Goal: Information Seeking & Learning: Learn about a topic

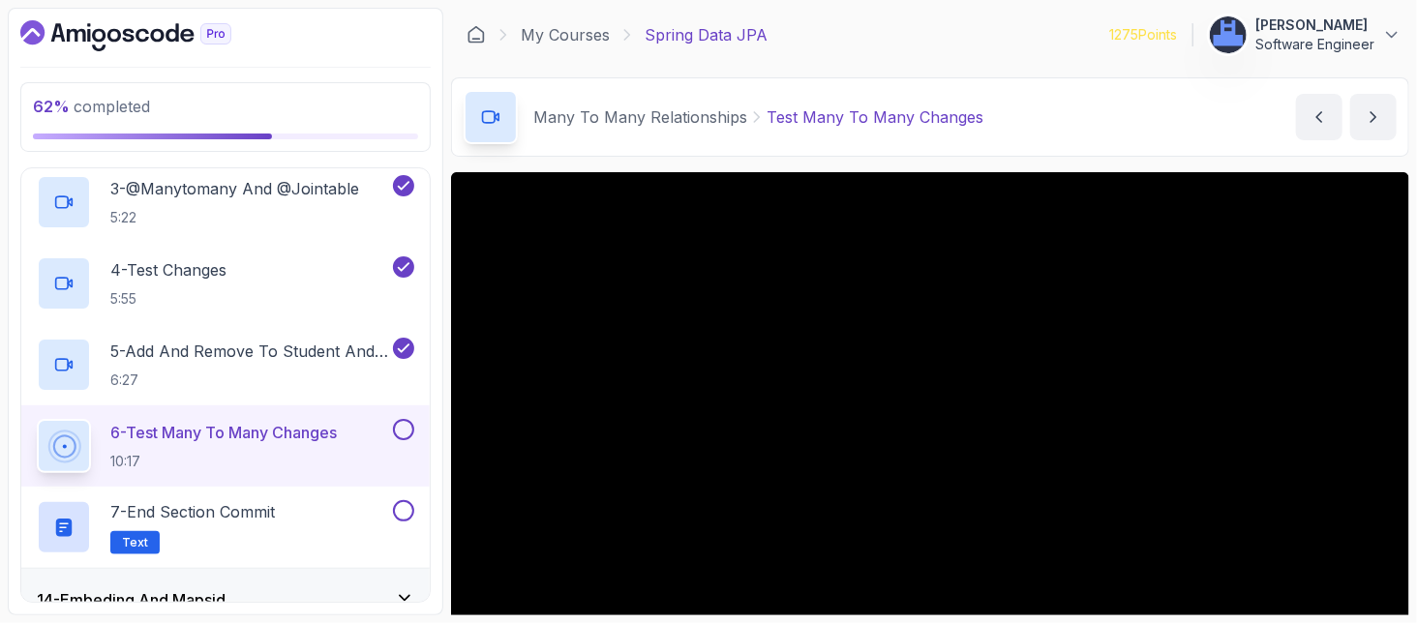
scroll to position [228, 0]
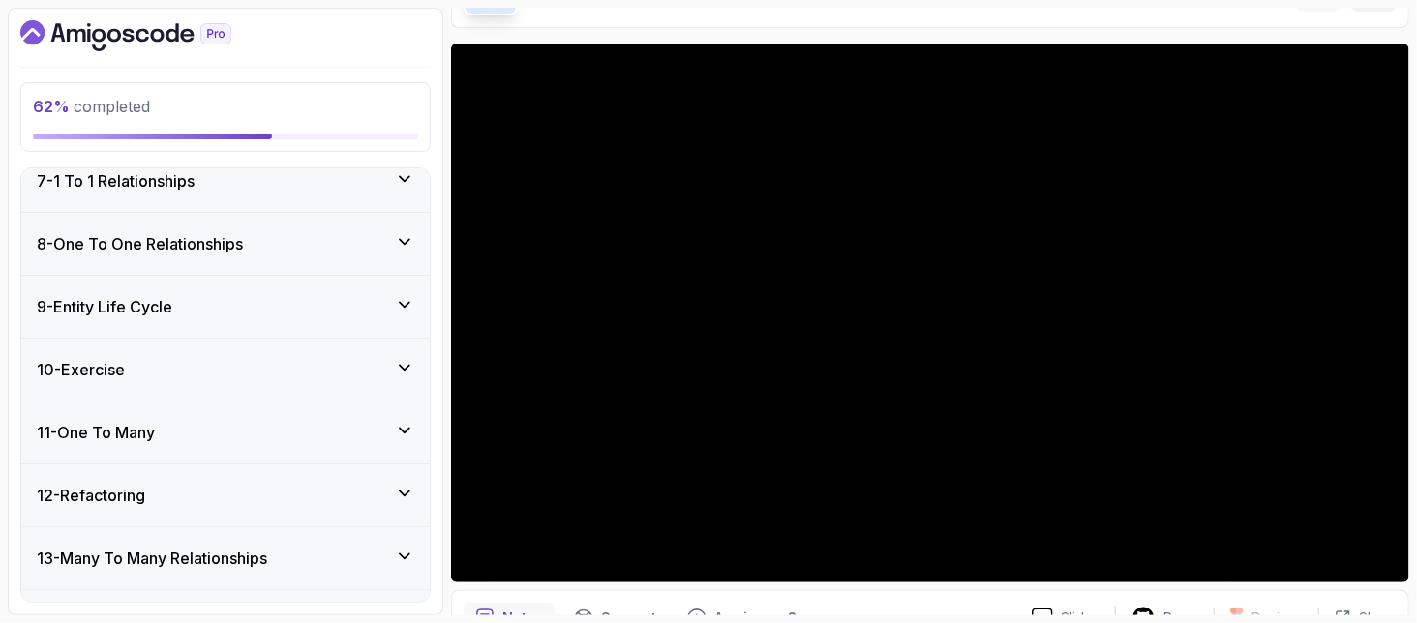
scroll to position [774, 0]
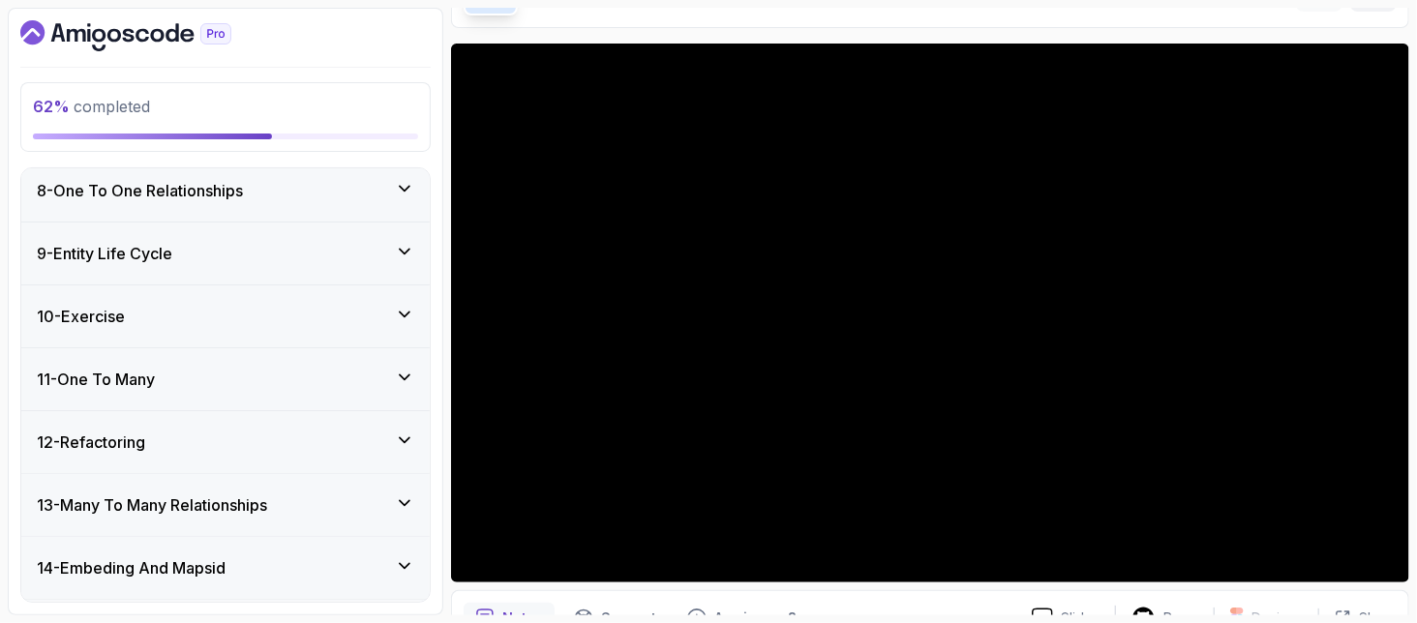
click at [201, 497] on h3 "13 - Many To Many Relationships" at bounding box center [152, 505] width 230 height 23
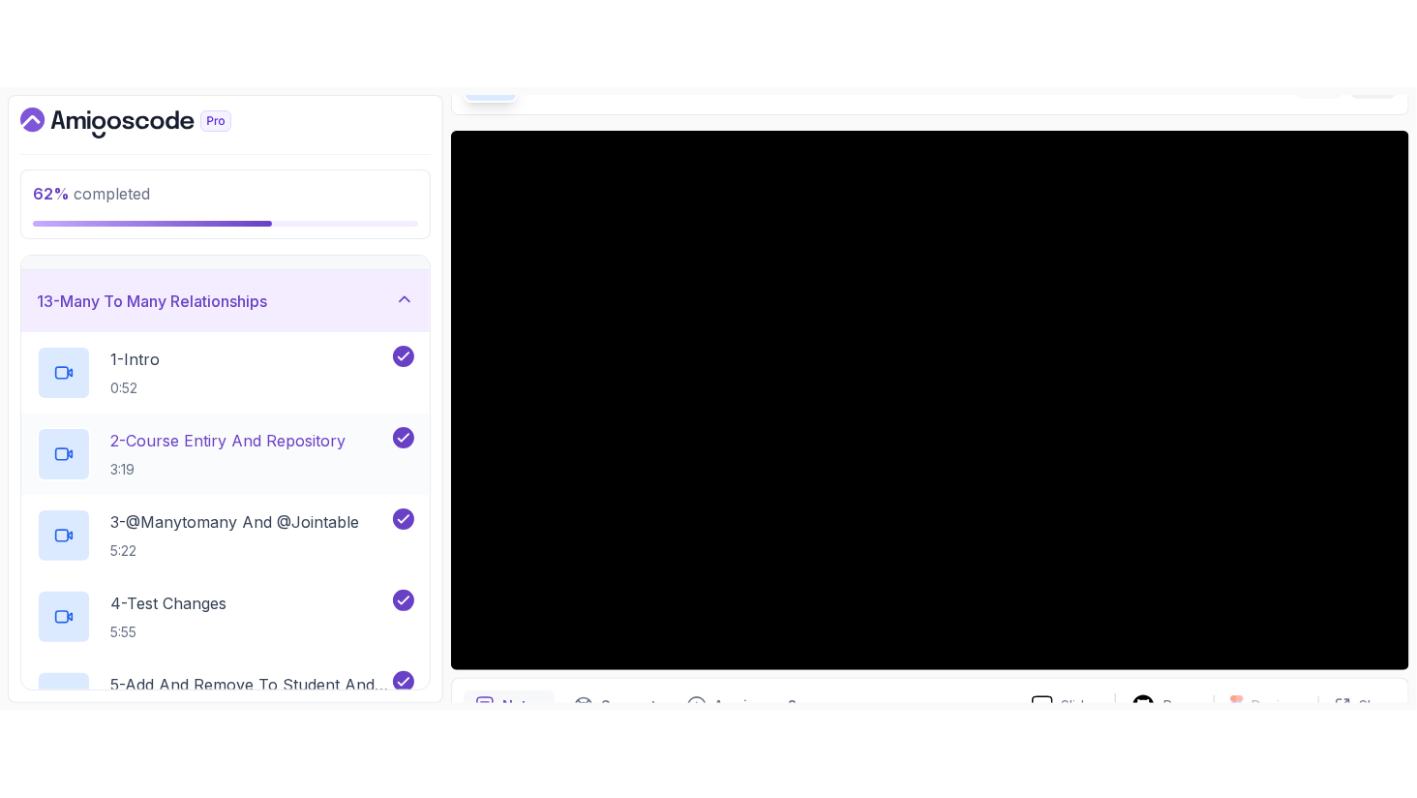
scroll to position [707, 0]
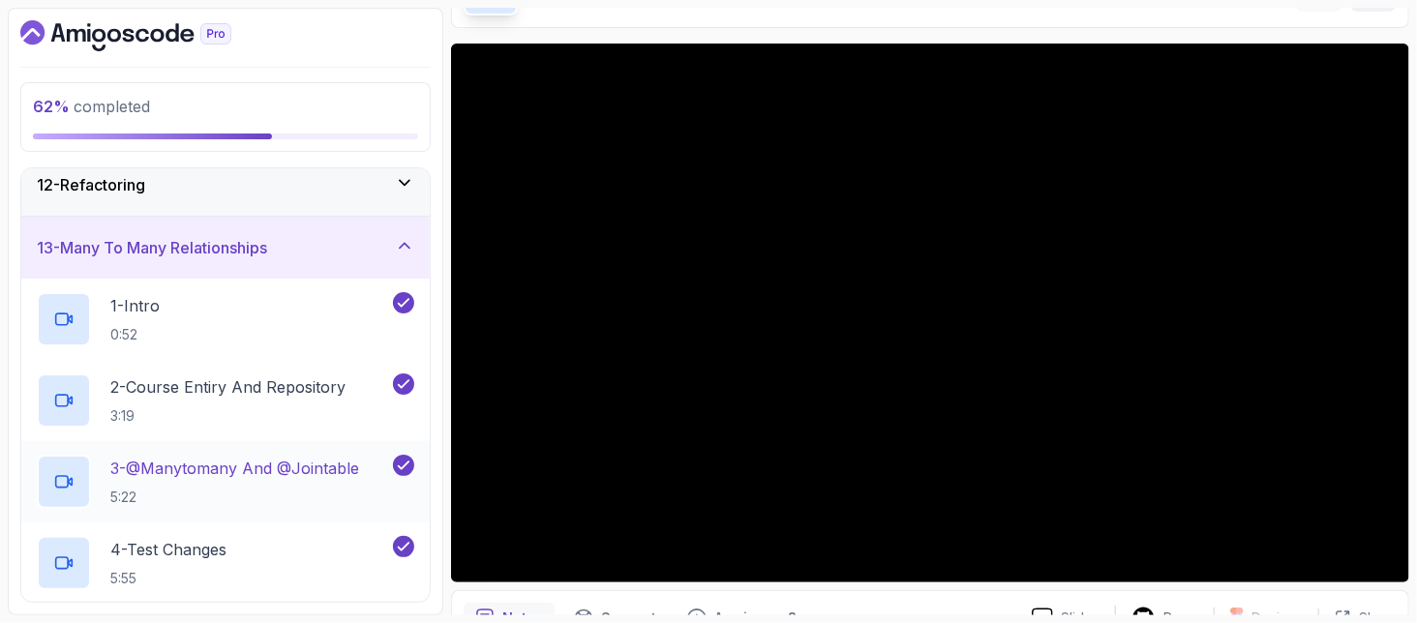
click at [286, 476] on h2 "3 - @Manytomany And @Jointable 5:22" at bounding box center [234, 482] width 249 height 50
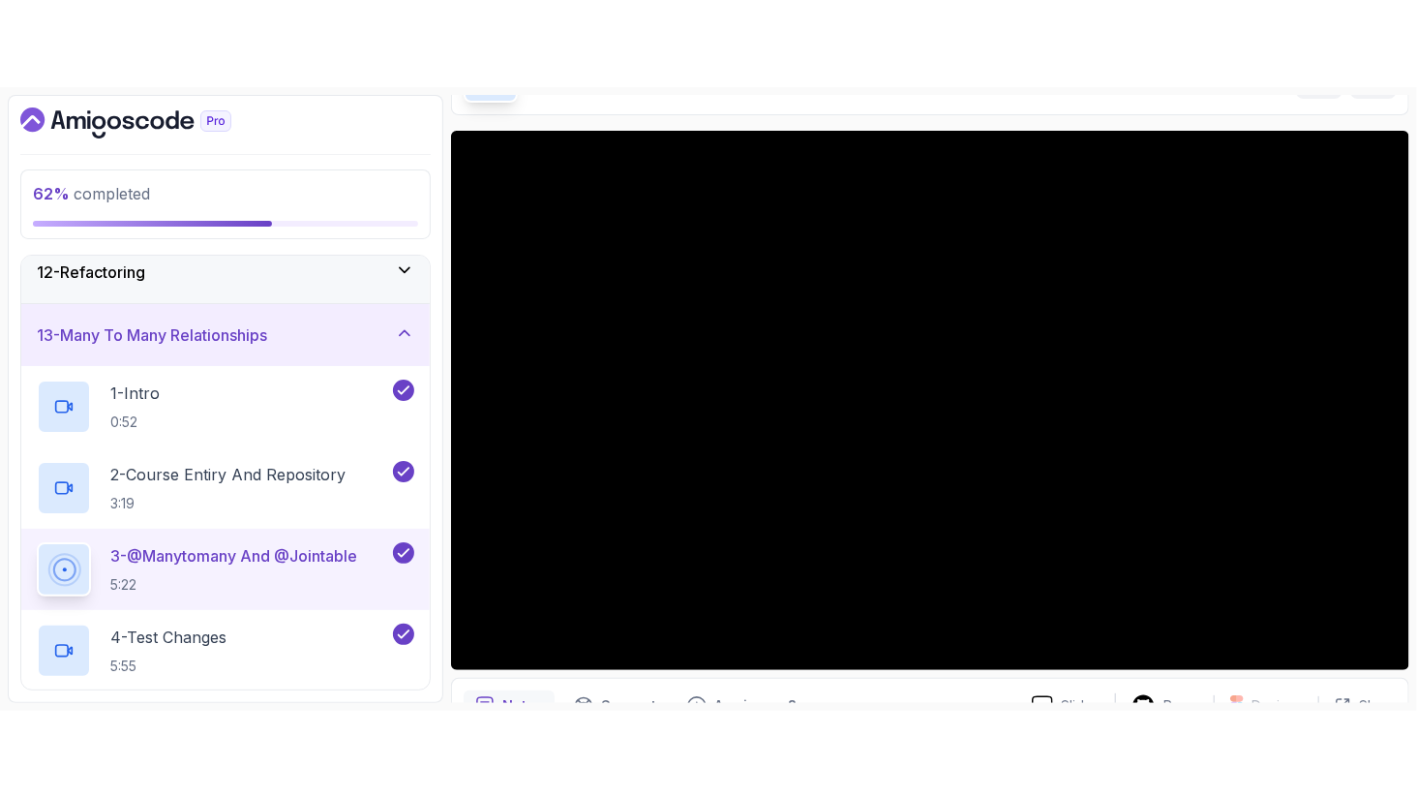
scroll to position [54, 0]
